Goal: Find specific page/section

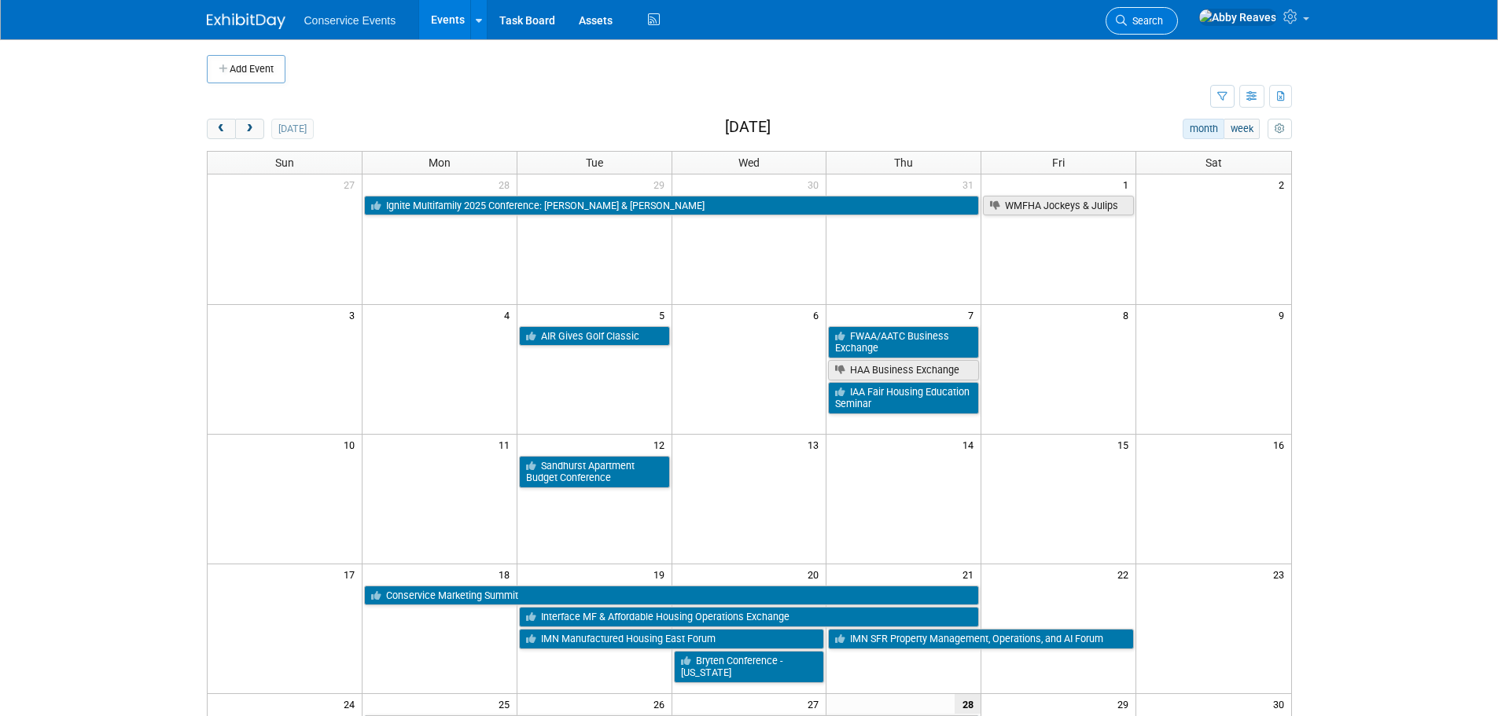
click at [1171, 9] on link "Search" at bounding box center [1141, 21] width 72 height 28
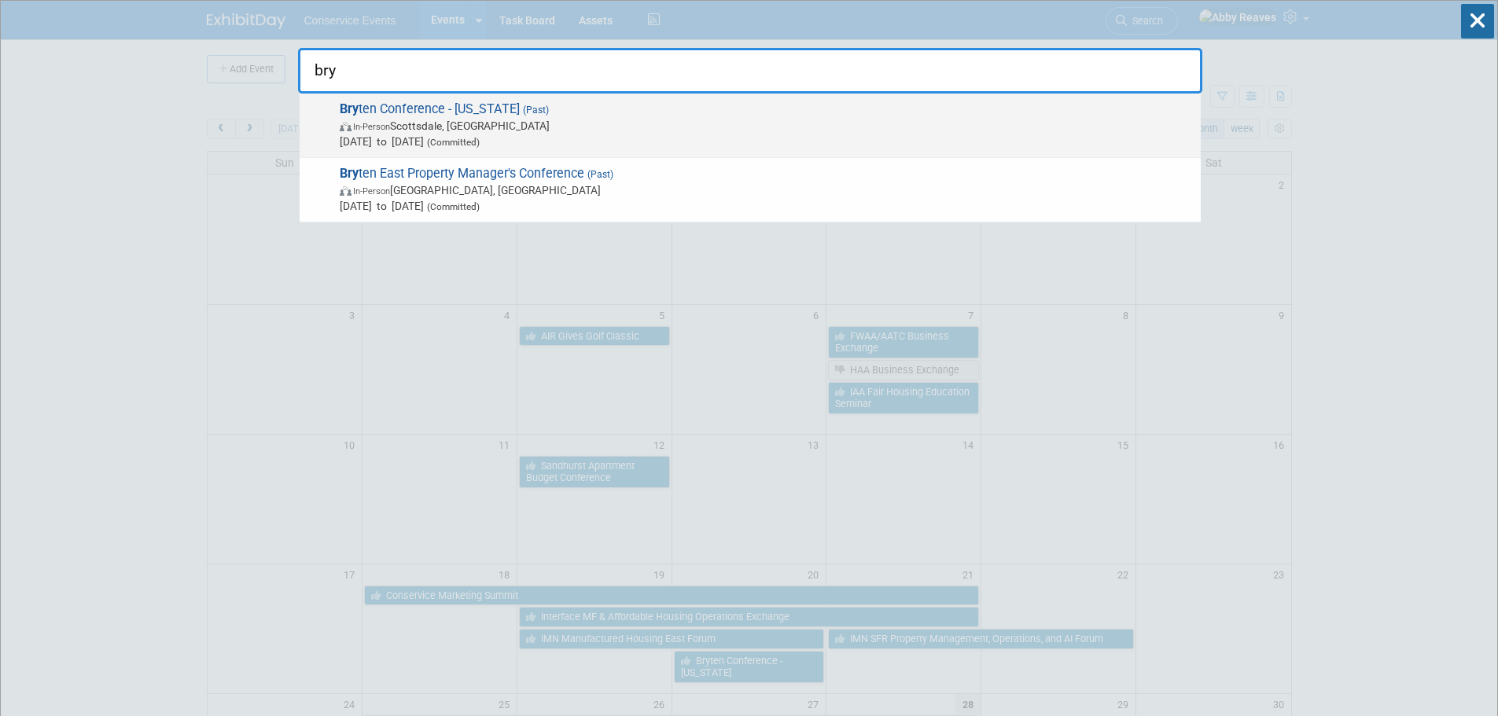
type input "bry"
click at [431, 105] on span "Bry ten Conference - [US_STATE] (Past) In-Person [GEOGRAPHIC_DATA], [GEOGRAPHIC…" at bounding box center [764, 125] width 858 height 48
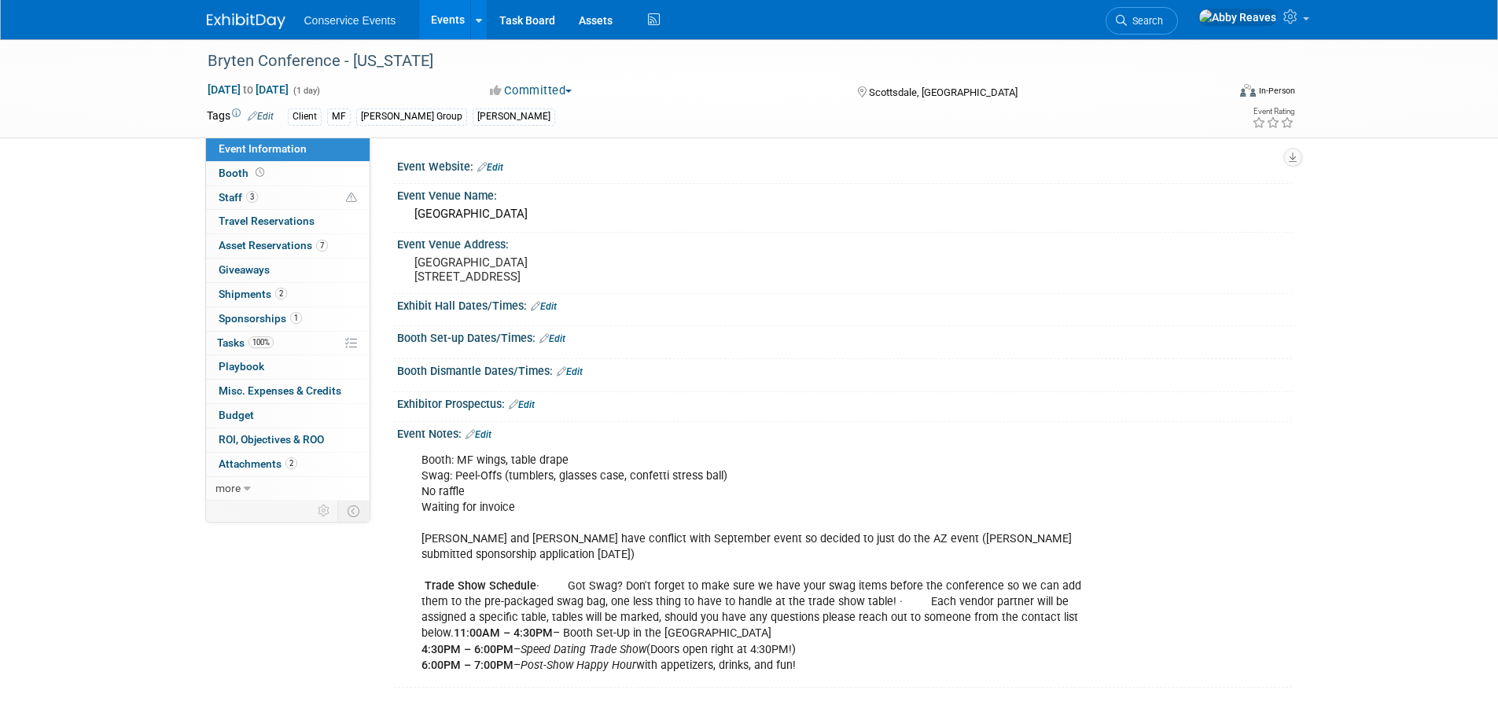
click at [436, 28] on link "Events" at bounding box center [447, 19] width 57 height 39
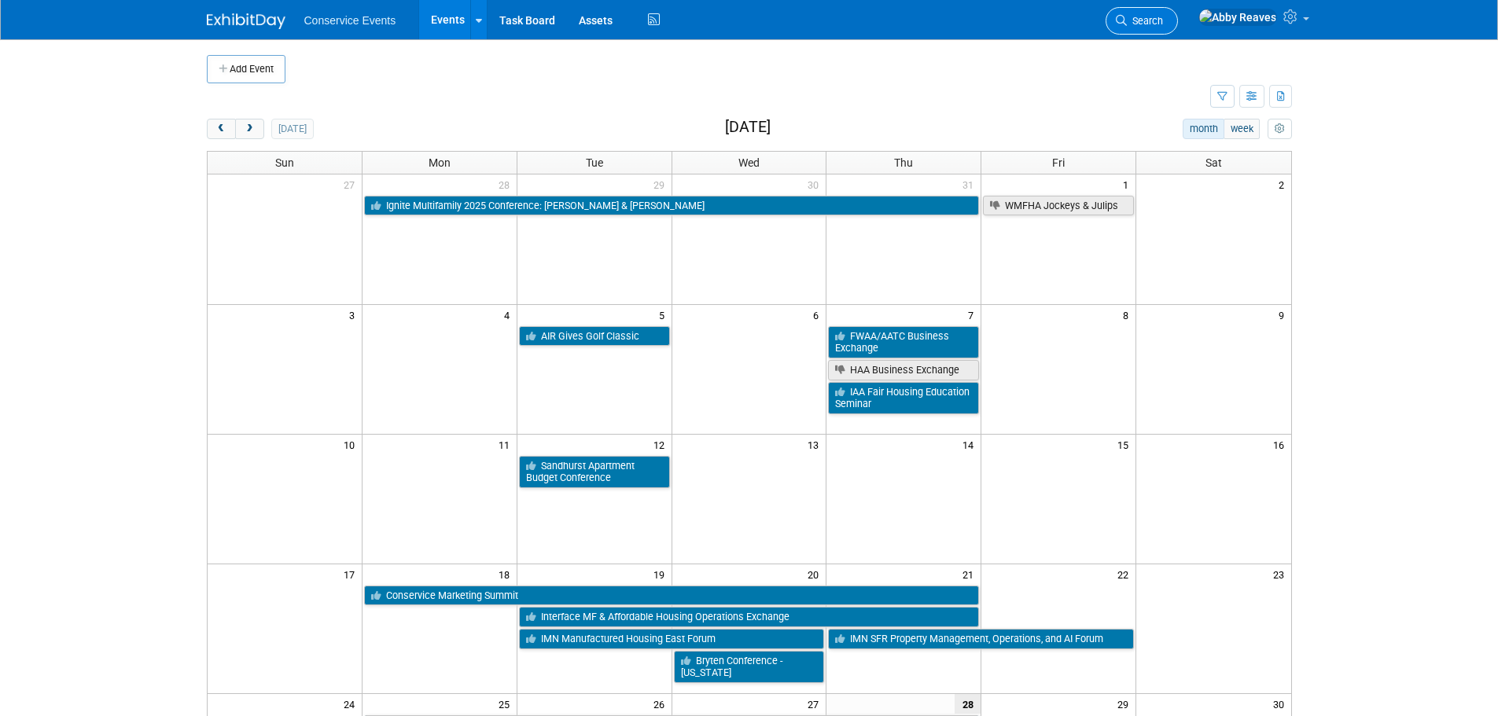
click at [1163, 17] on span "Search" at bounding box center [1145, 21] width 36 height 12
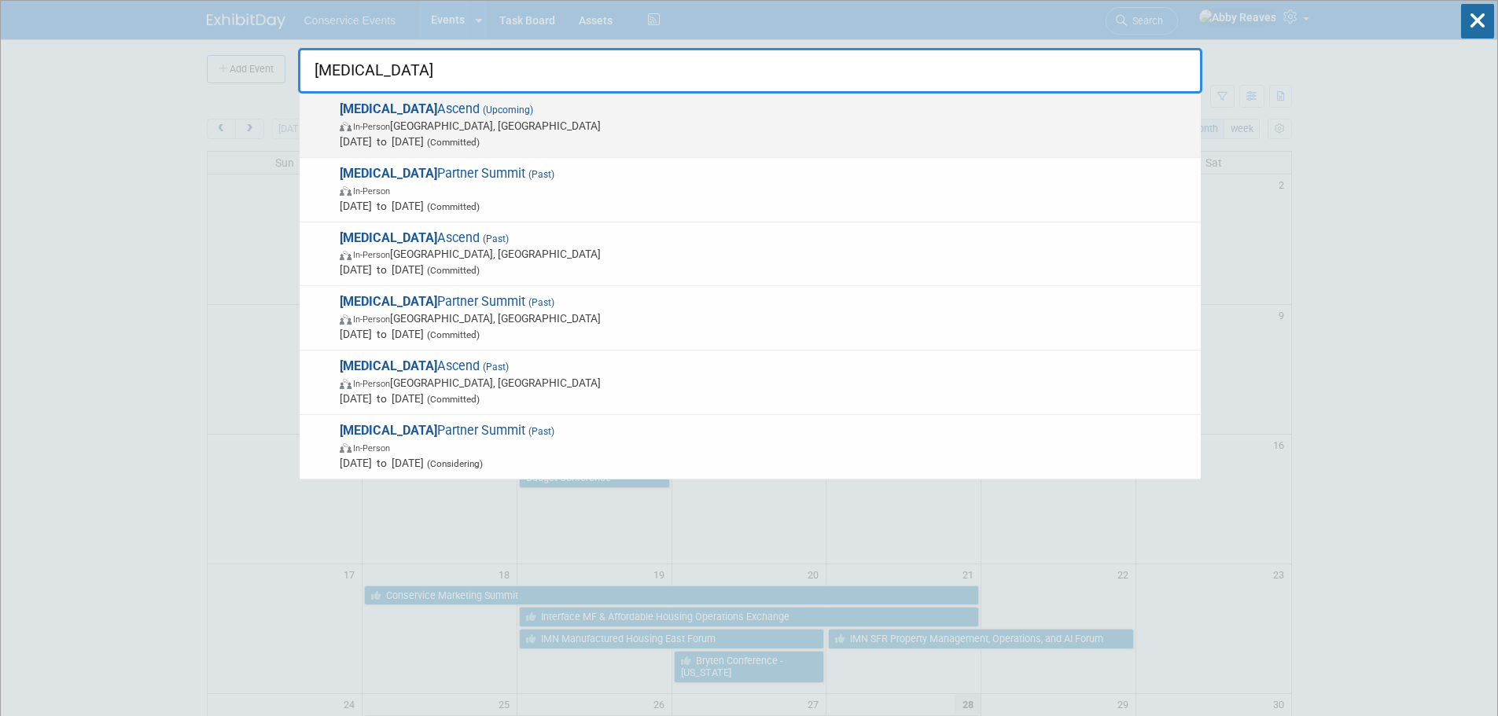
type input "mri"
click at [713, 148] on span "Oct 19, 2025 to Oct 21, 2025 (Committed)" at bounding box center [766, 142] width 853 height 16
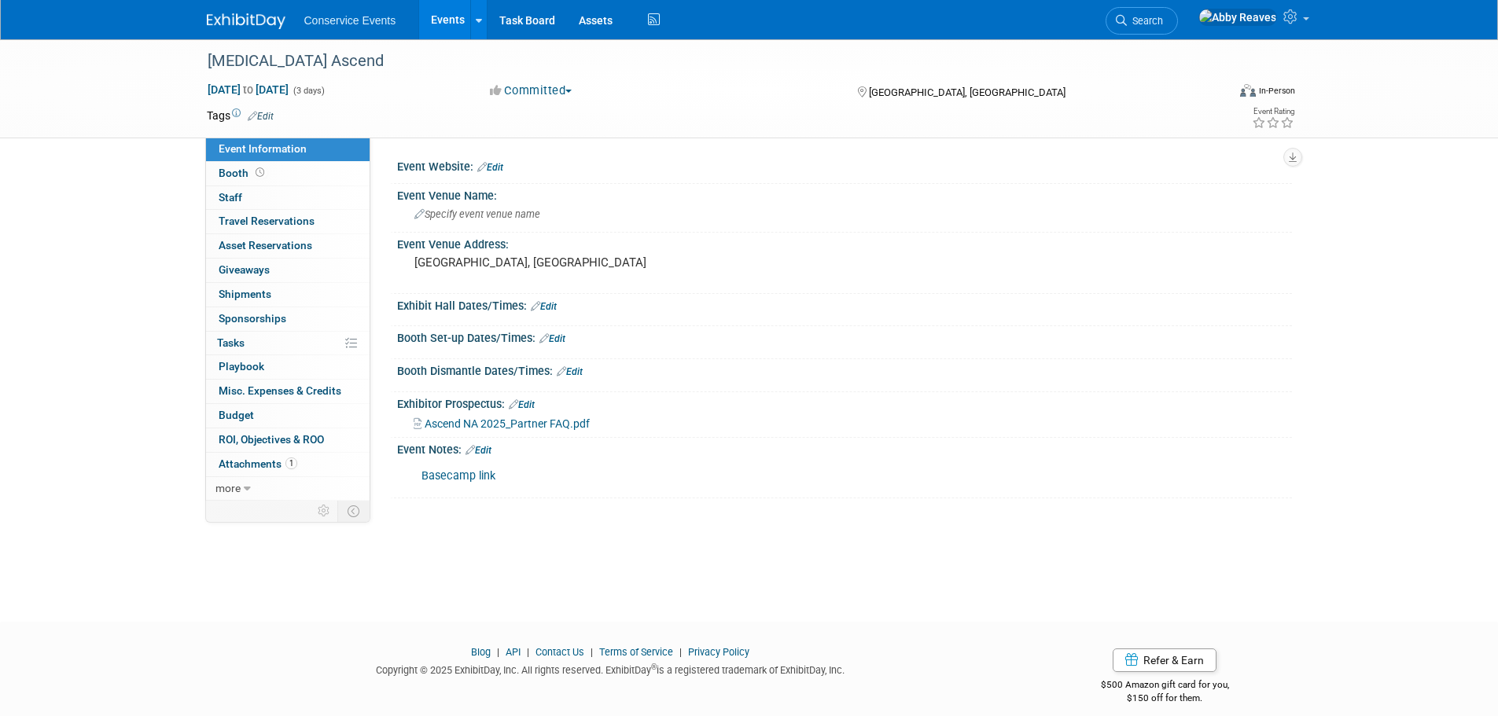
click at [471, 480] on link "Basecamp link" at bounding box center [458, 475] width 74 height 13
click at [452, 17] on link "Events" at bounding box center [447, 19] width 57 height 39
